Goal: Navigation & Orientation: Find specific page/section

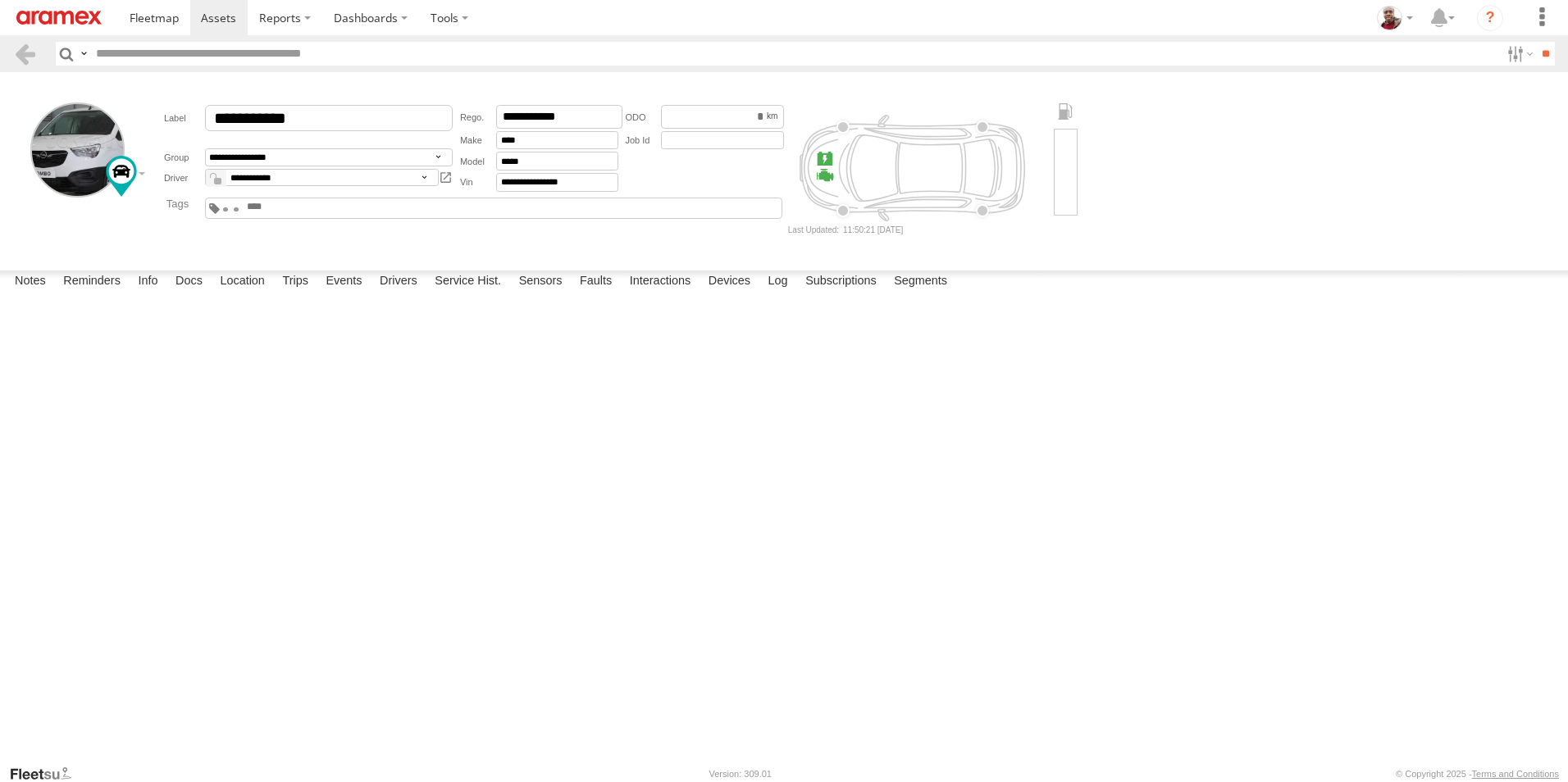
click at [64, 11] on img at bounding box center [59, 18] width 85 height 14
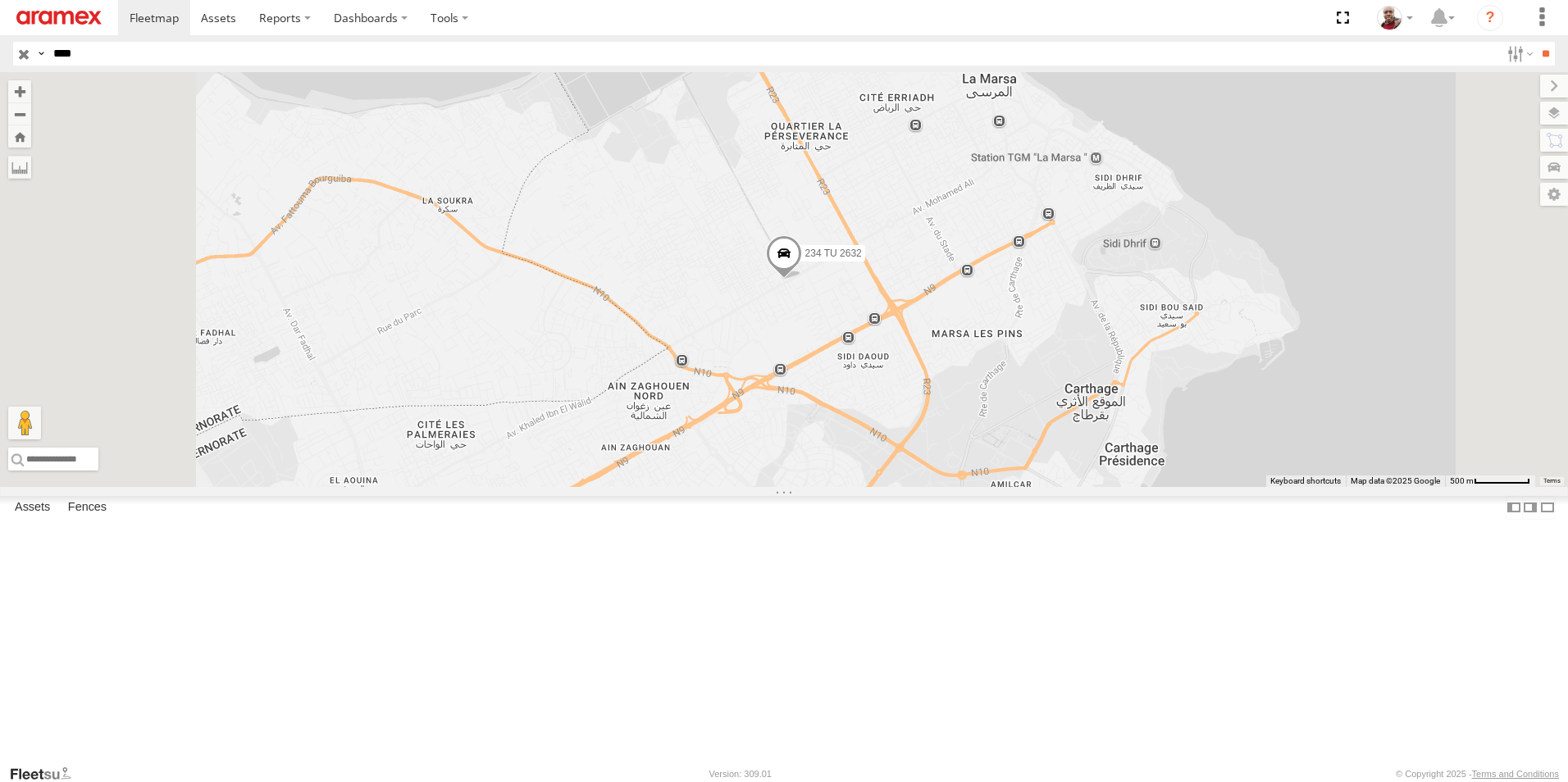
click at [29, 53] on input "button" at bounding box center [24, 53] width 21 height 24
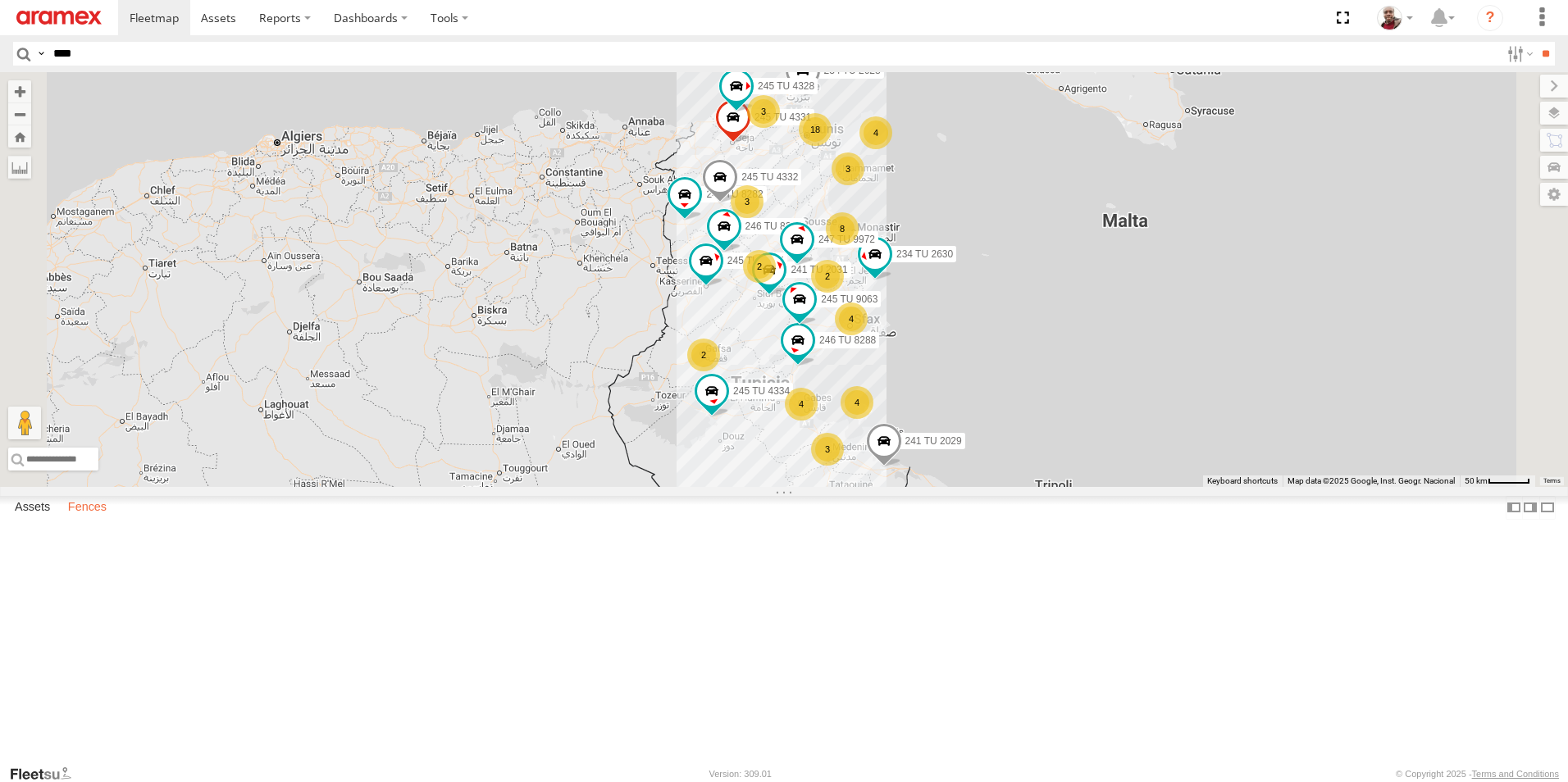
click at [93, 519] on label "Fences" at bounding box center [87, 507] width 55 height 23
